Goal: Find contact information: Find contact information

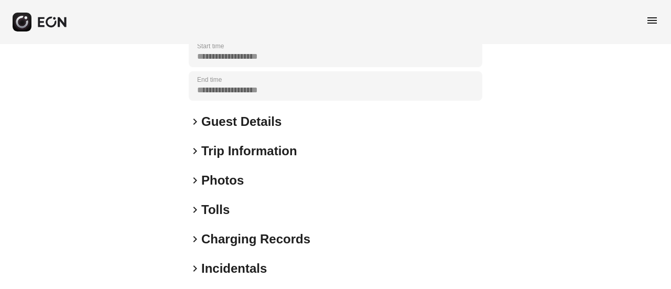
scroll to position [210, 0]
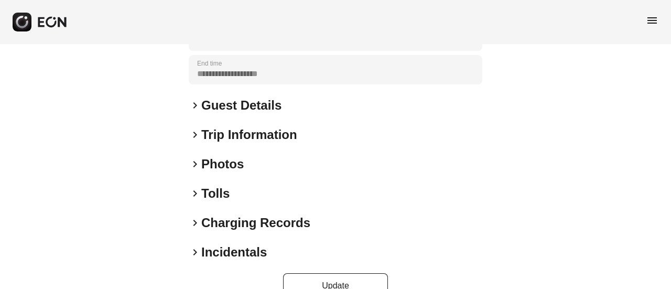
click at [217, 104] on h2 "Guest Details" at bounding box center [241, 105] width 80 height 17
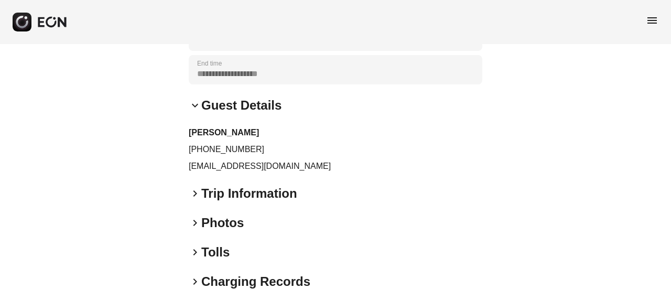
click at [228, 167] on p "2vhzg8f4ym@privaterelay.appleid.com" at bounding box center [336, 166] width 294 height 13
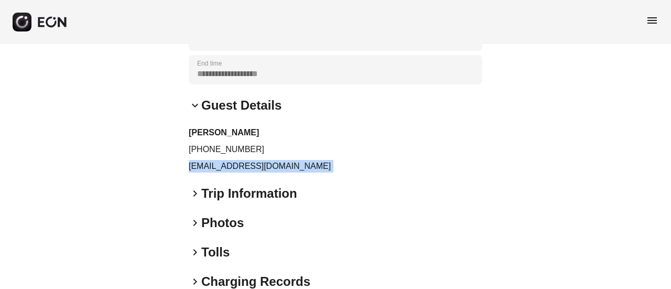
click at [228, 167] on p "2vhzg8f4ym@privaterelay.appleid.com" at bounding box center [336, 166] width 294 height 13
copy div "2vhzg8f4ym@privaterelay.appleid.com keyboard_arrow_right"
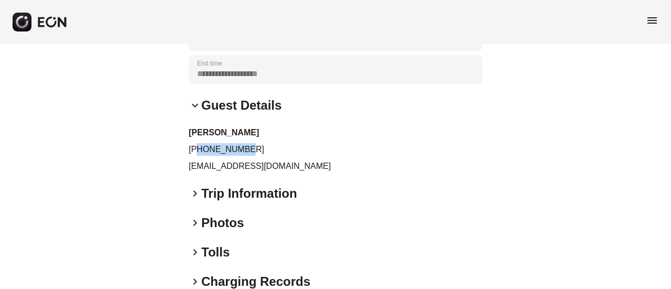
drag, startPoint x: 198, startPoint y: 149, endPoint x: 250, endPoint y: 147, distance: 51.9
click at [250, 147] on p "+19172443524" at bounding box center [336, 149] width 294 height 13
copy p "9172443524"
